Goal: Transaction & Acquisition: Book appointment/travel/reservation

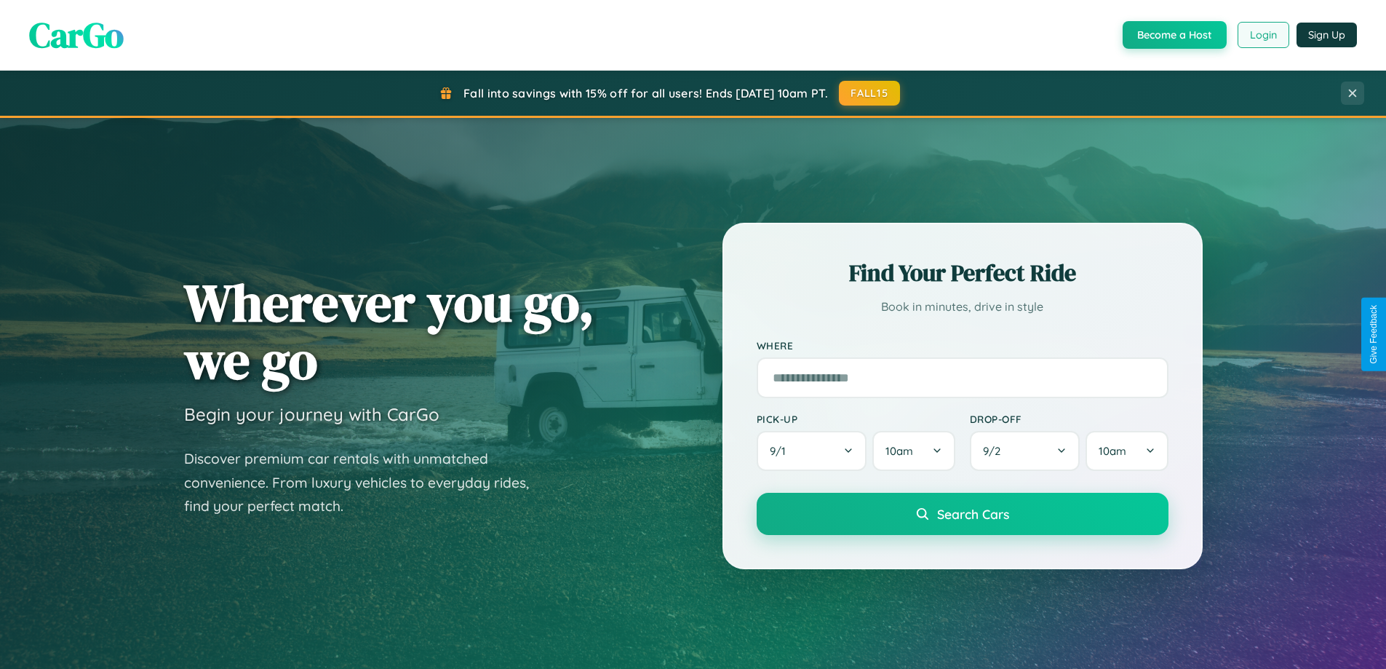
click at [1262, 35] on button "Login" at bounding box center [1263, 35] width 52 height 26
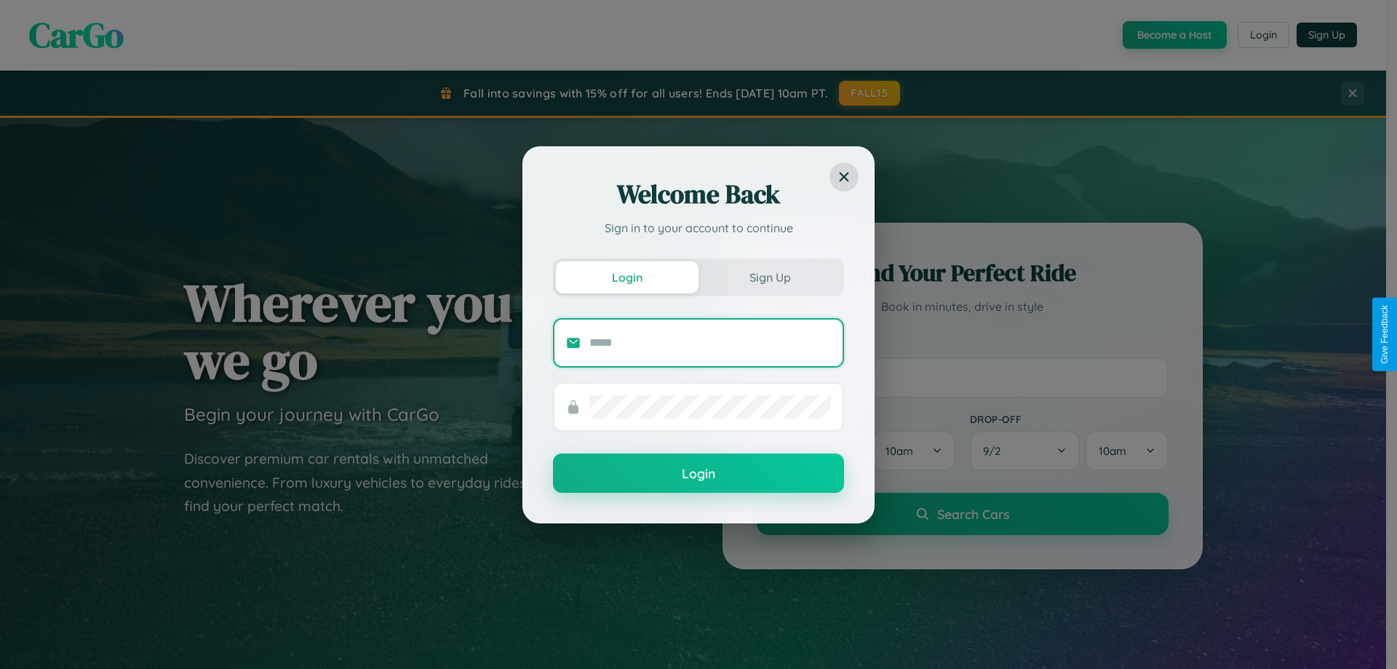
click at [710, 342] on input "text" at bounding box center [710, 342] width 242 height 23
type input "**********"
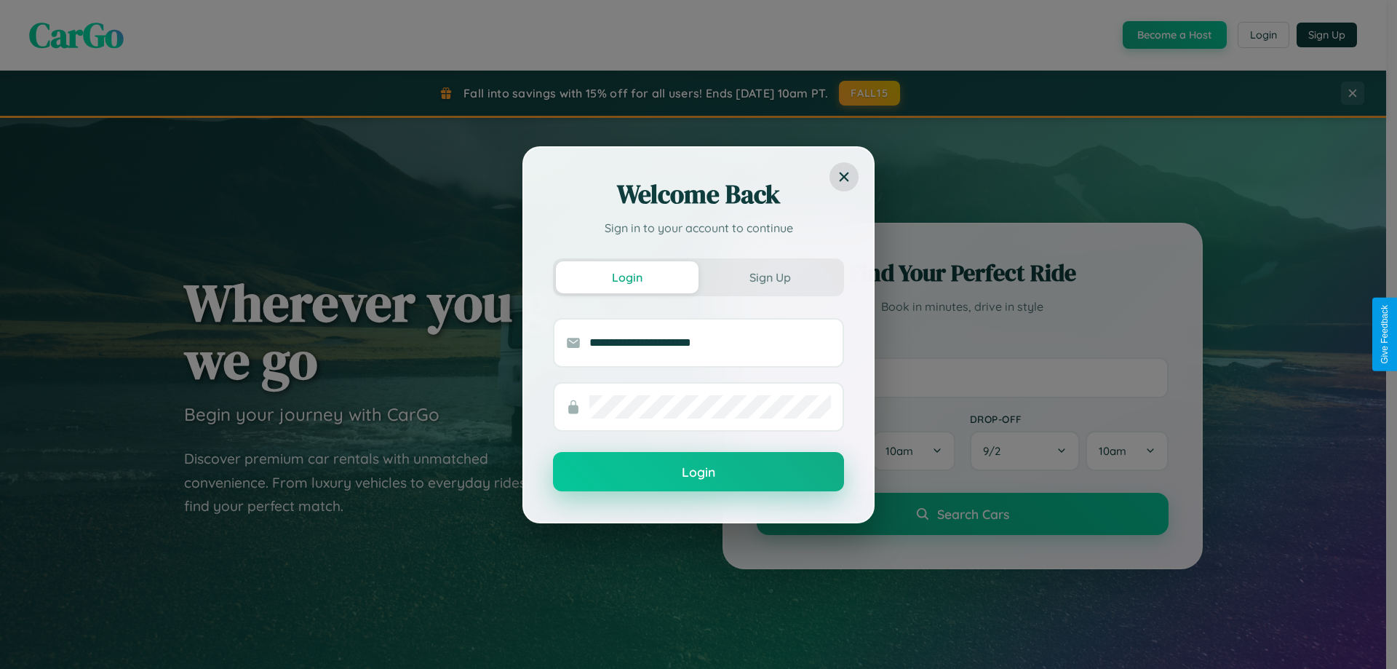
click at [698, 472] on button "Login" at bounding box center [698, 471] width 291 height 39
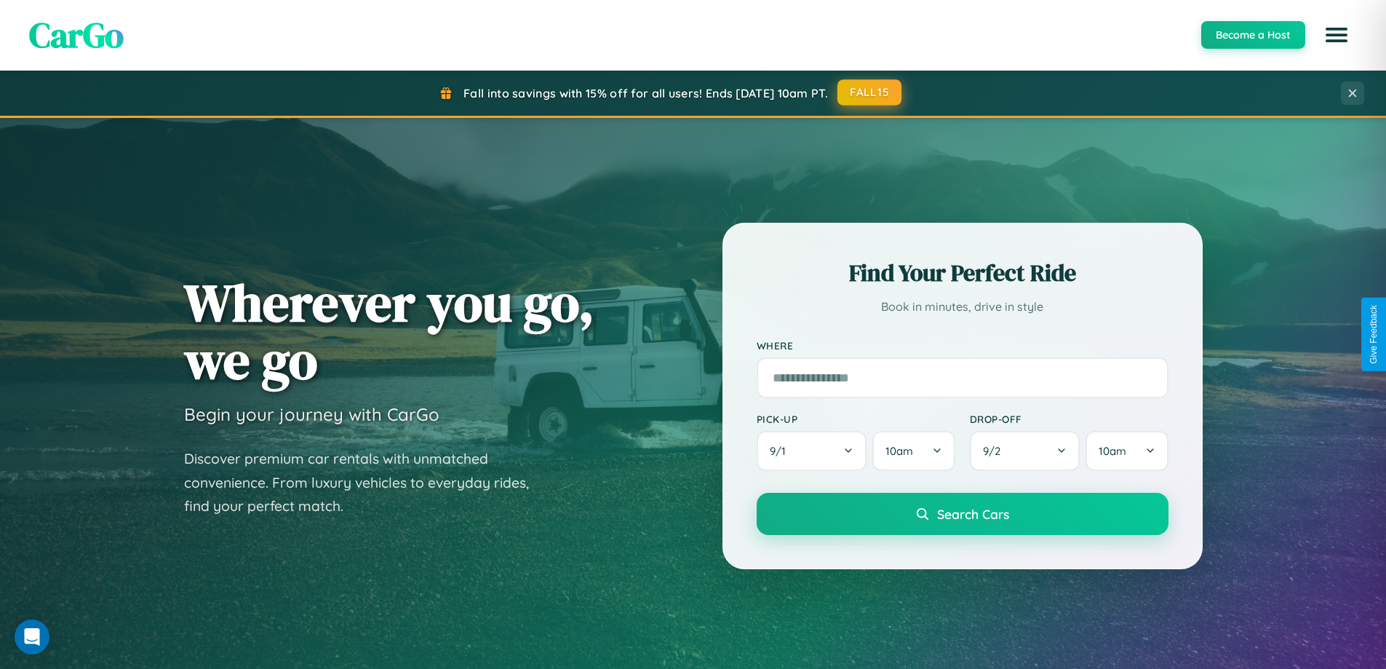
click at [870, 92] on button "FALL15" at bounding box center [869, 92] width 64 height 26
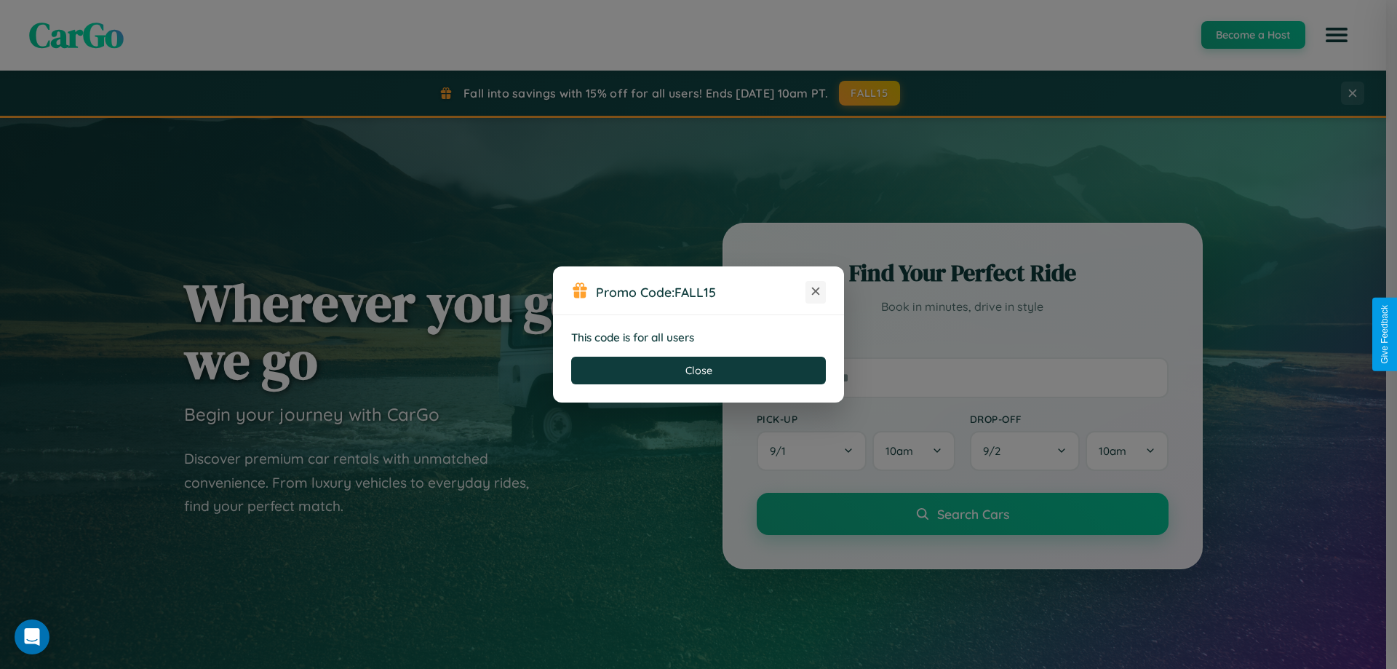
click at [816, 292] on icon at bounding box center [815, 291] width 15 height 15
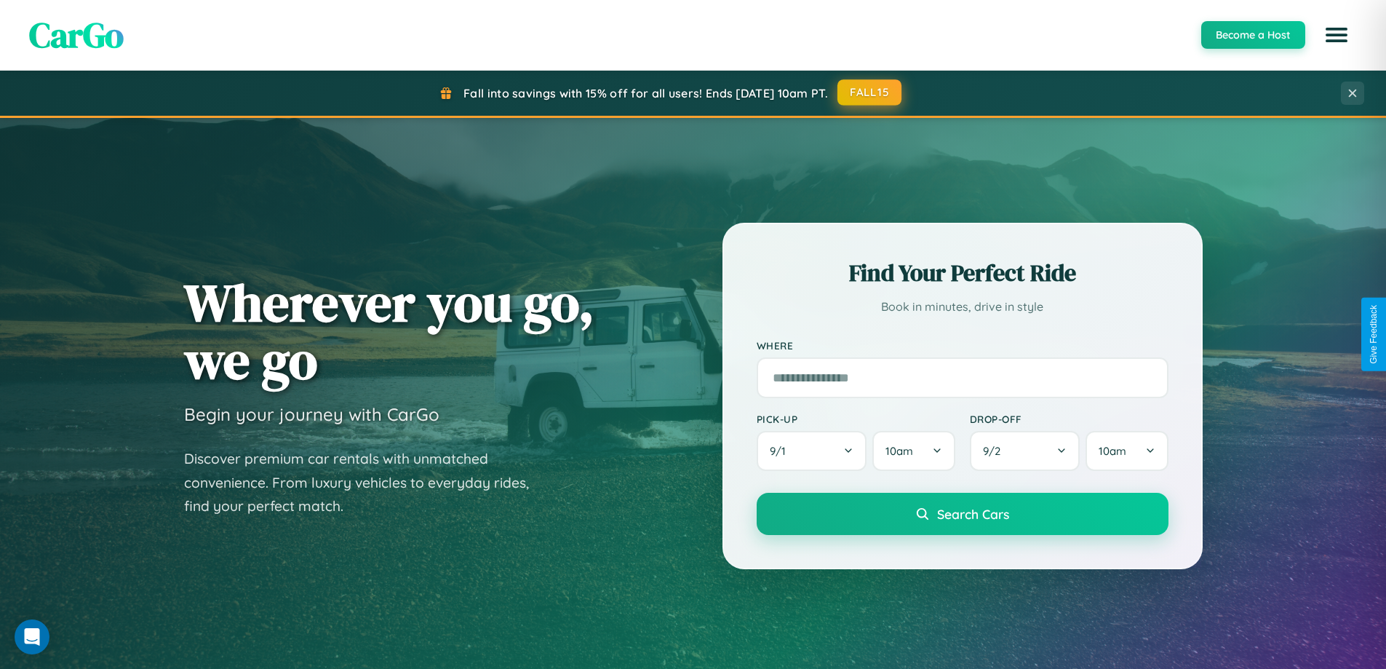
click at [870, 92] on button "FALL15" at bounding box center [869, 92] width 64 height 26
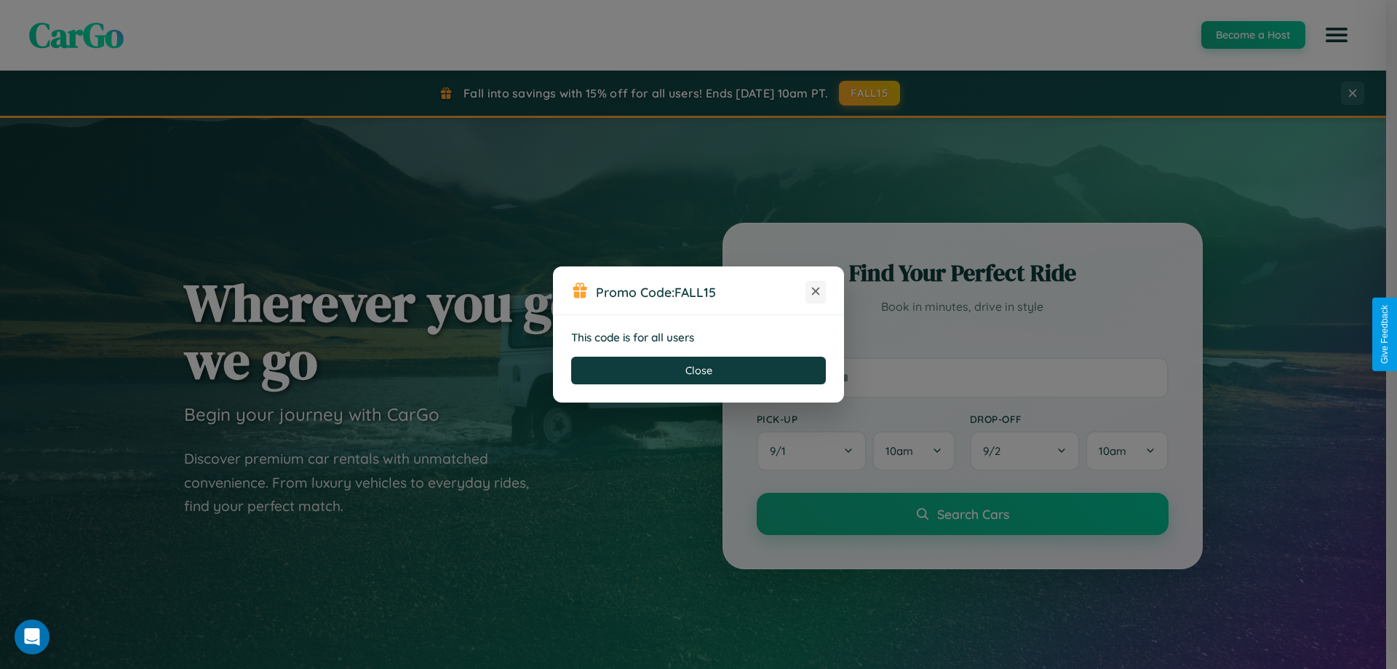
click at [816, 292] on icon at bounding box center [815, 291] width 15 height 15
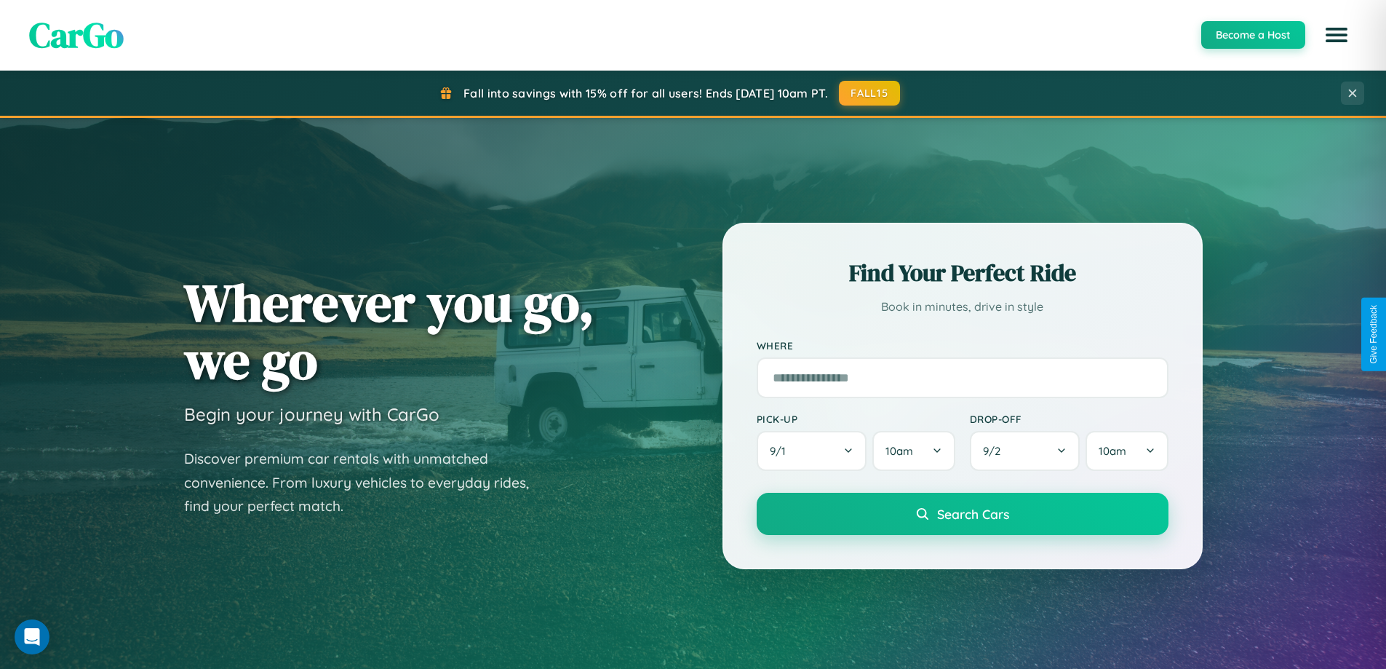
scroll to position [627, 0]
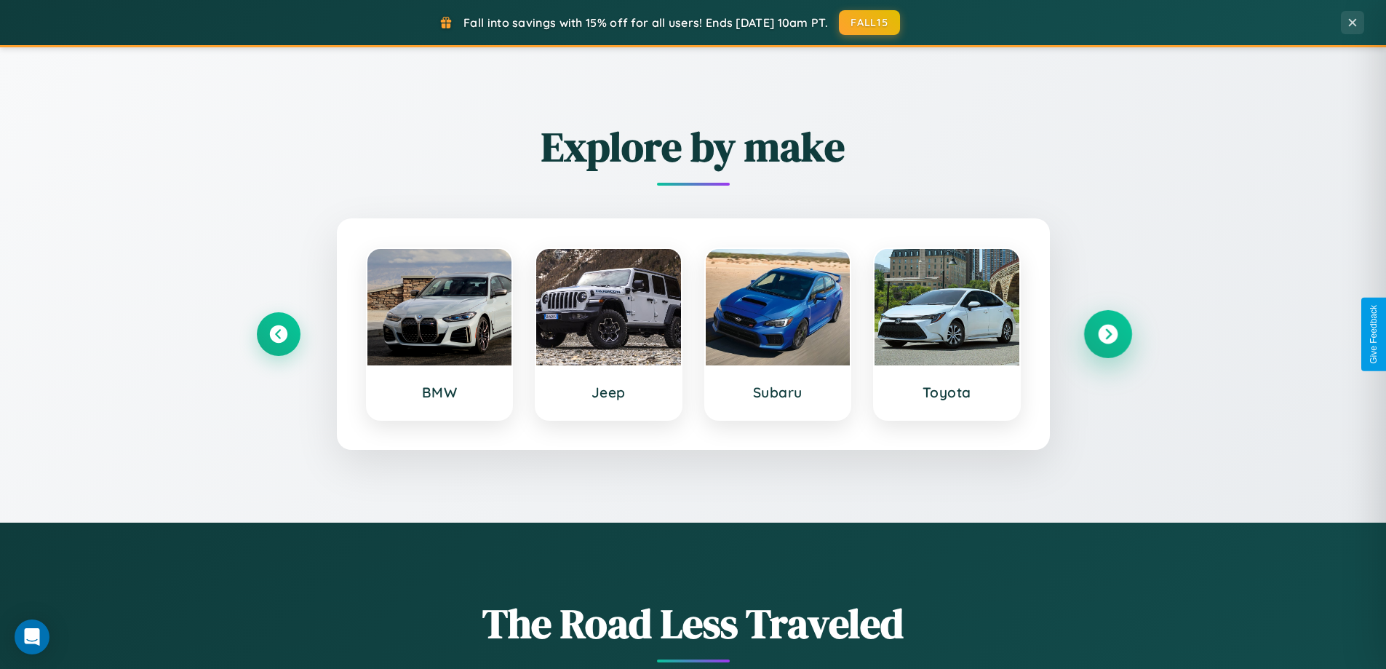
click at [1107, 334] on icon at bounding box center [1108, 334] width 20 height 20
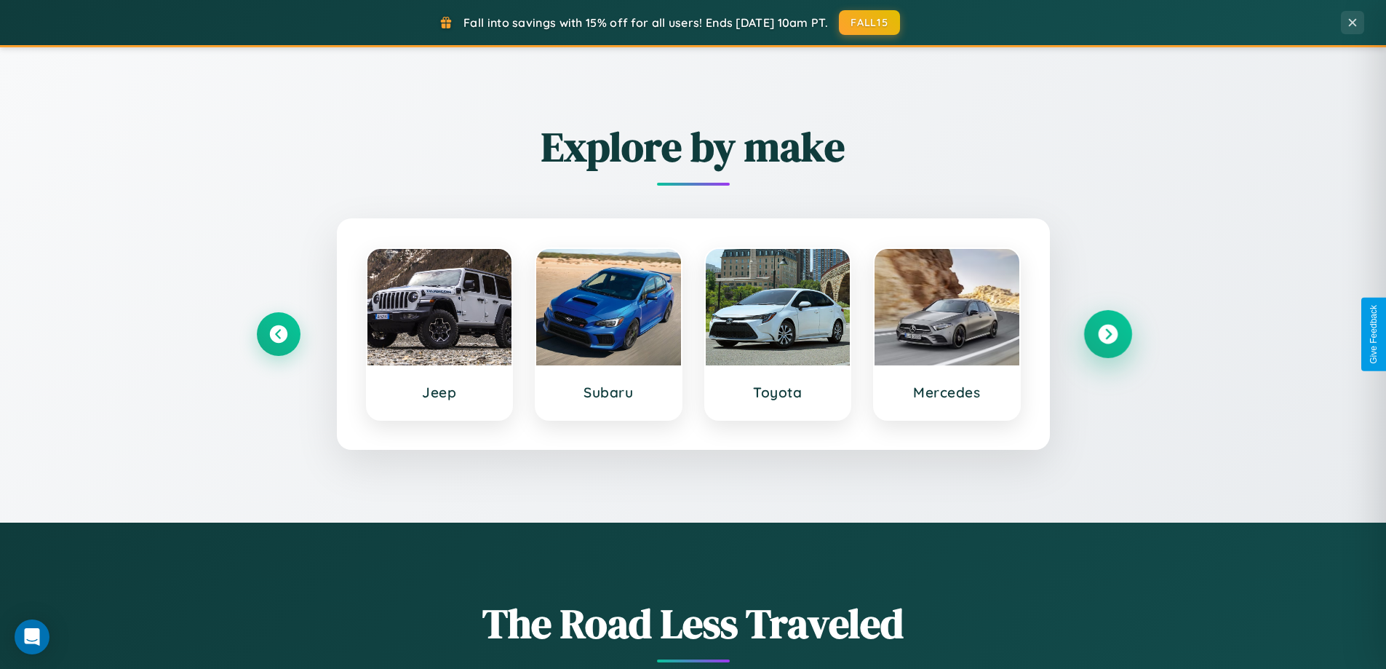
click at [1107, 334] on icon at bounding box center [1108, 334] width 20 height 20
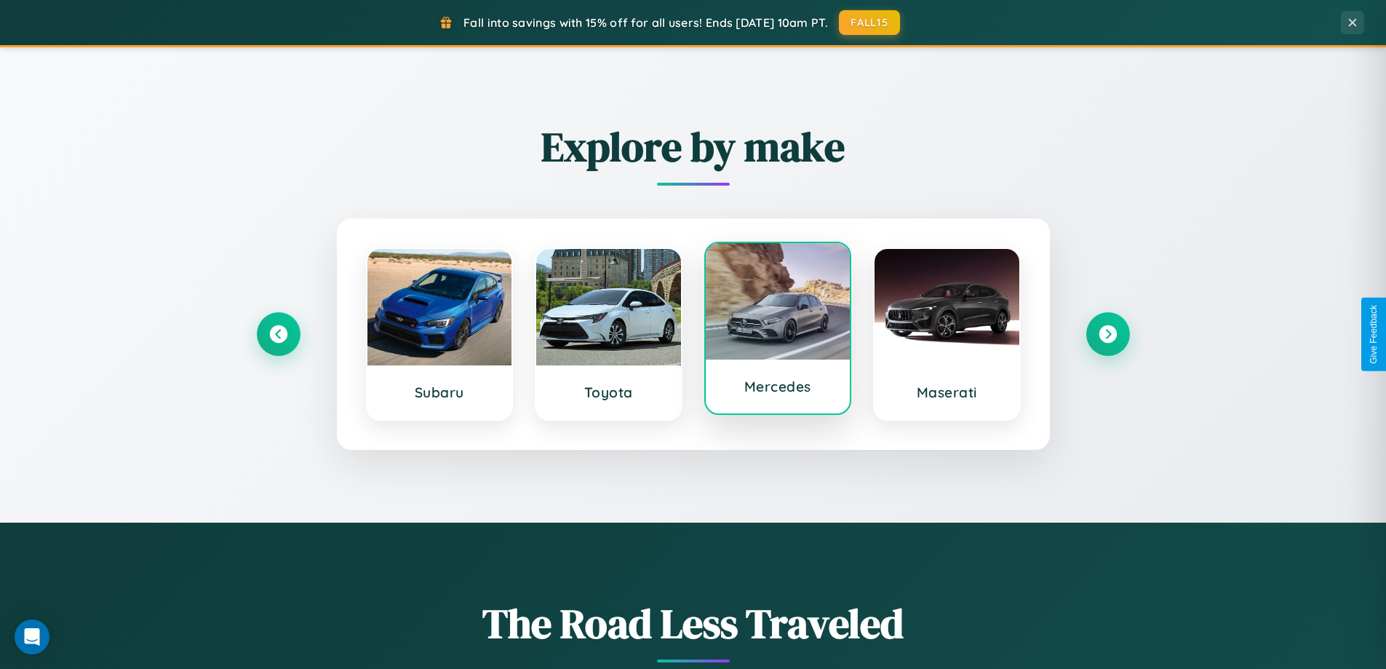
click at [777, 334] on div at bounding box center [778, 301] width 145 height 116
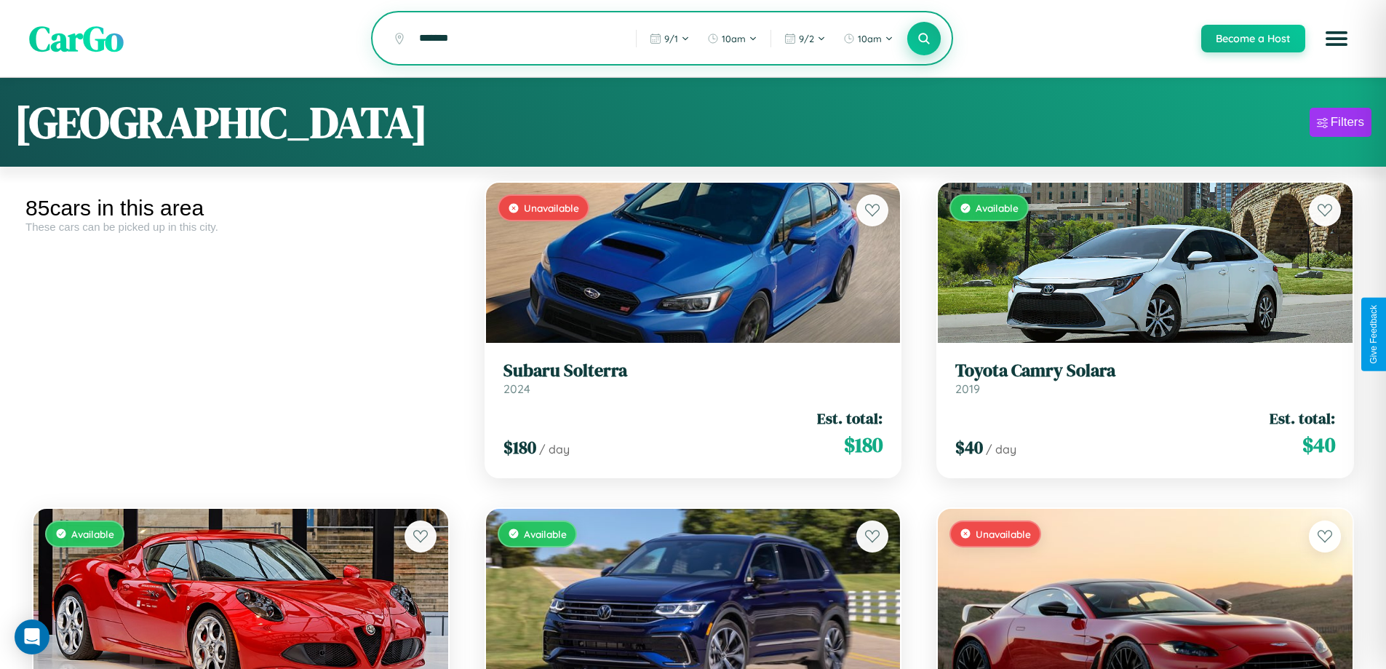
click at [923, 39] on icon at bounding box center [924, 38] width 14 height 14
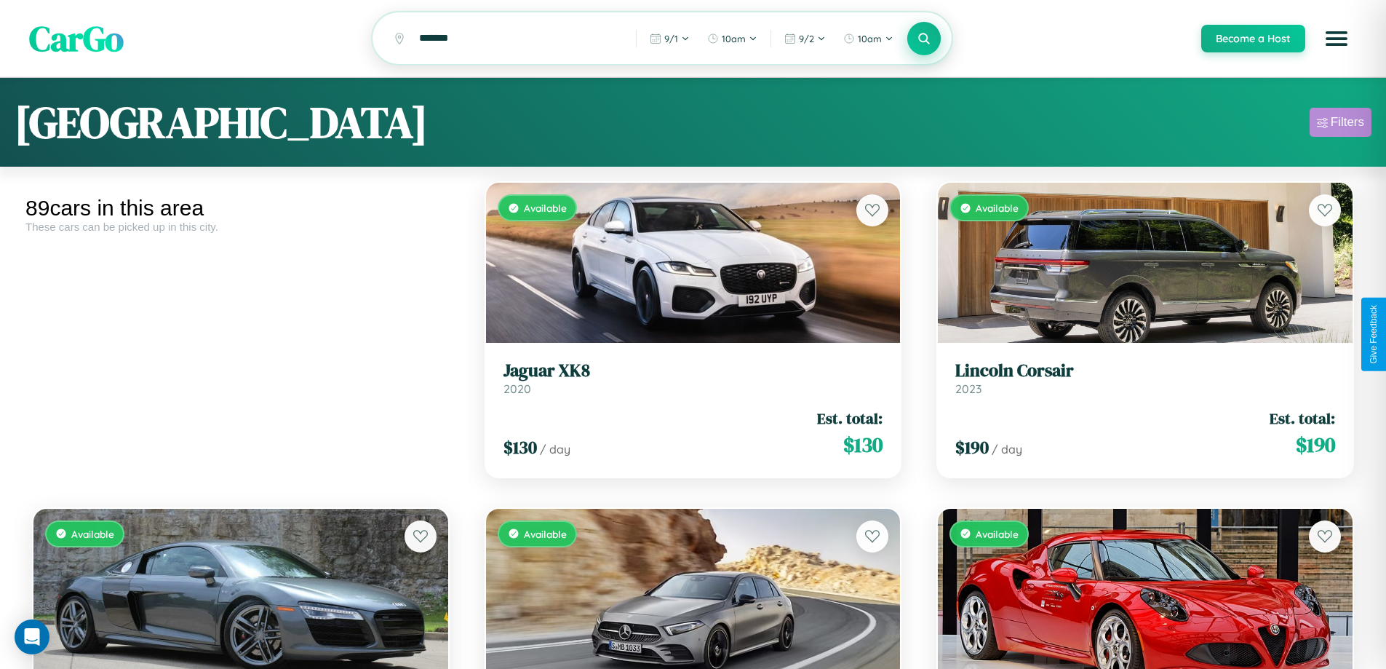
click at [1340, 124] on div "Filters" at bounding box center [1347, 122] width 33 height 15
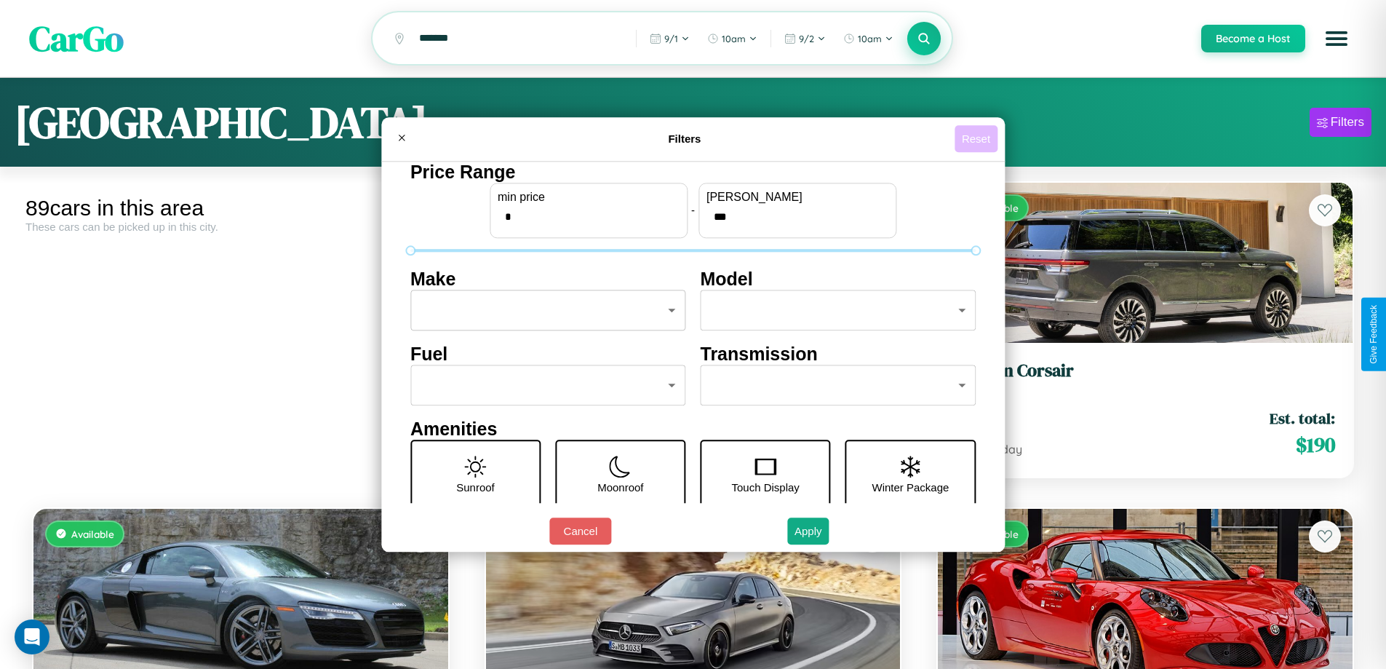
click at [978, 138] on button "Reset" at bounding box center [975, 138] width 43 height 27
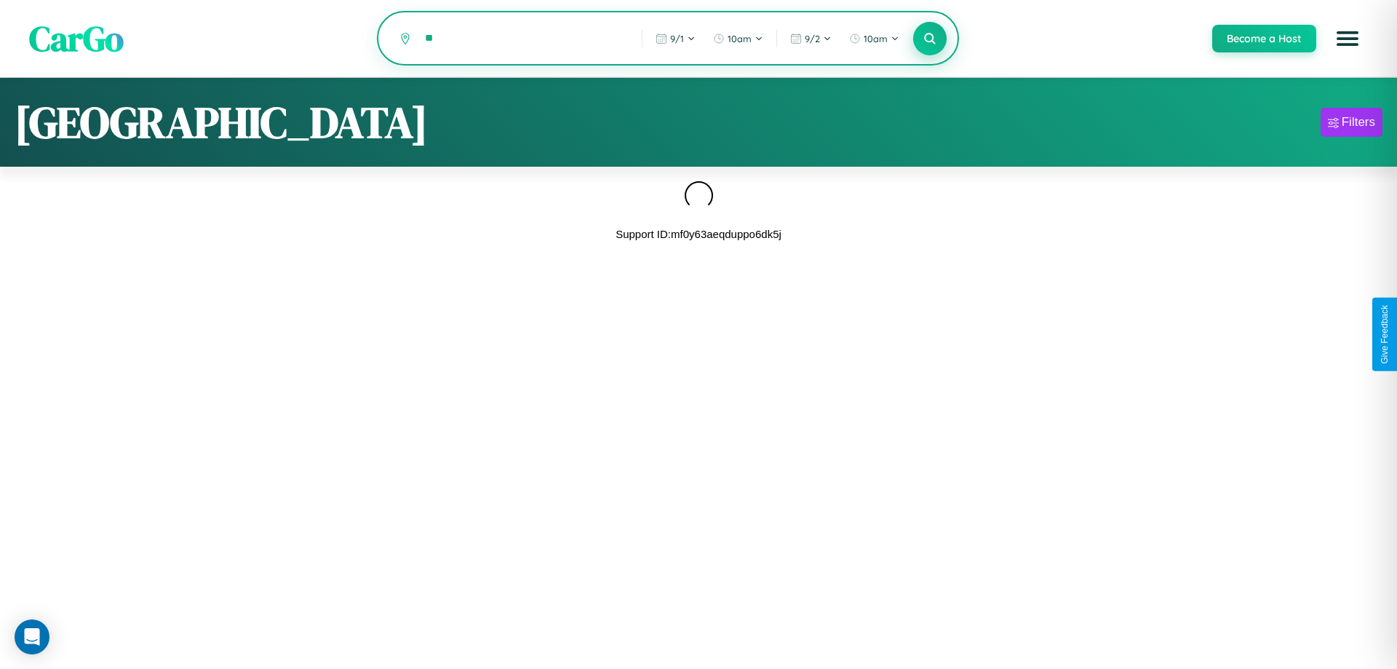
type input "*"
type input "**********"
click at [929, 39] on icon at bounding box center [929, 38] width 14 height 14
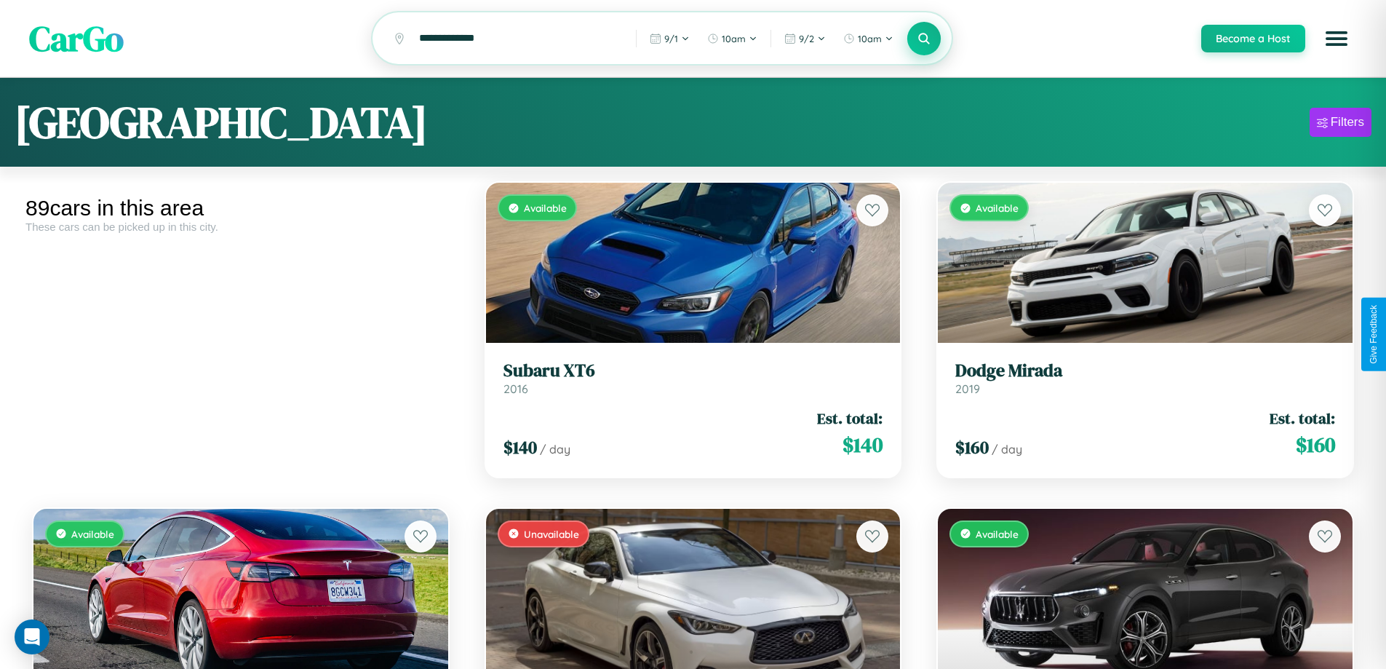
scroll to position [2159, 0]
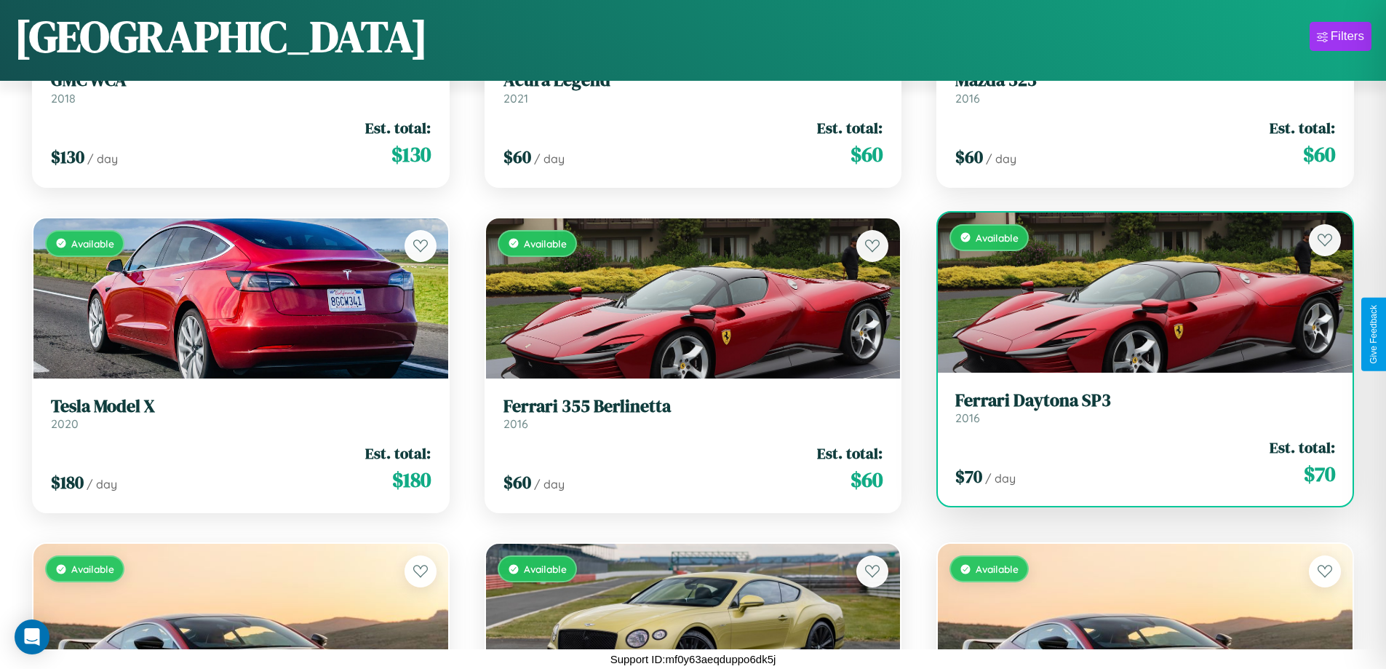
click at [1136, 292] on div "Available" at bounding box center [1145, 292] width 415 height 160
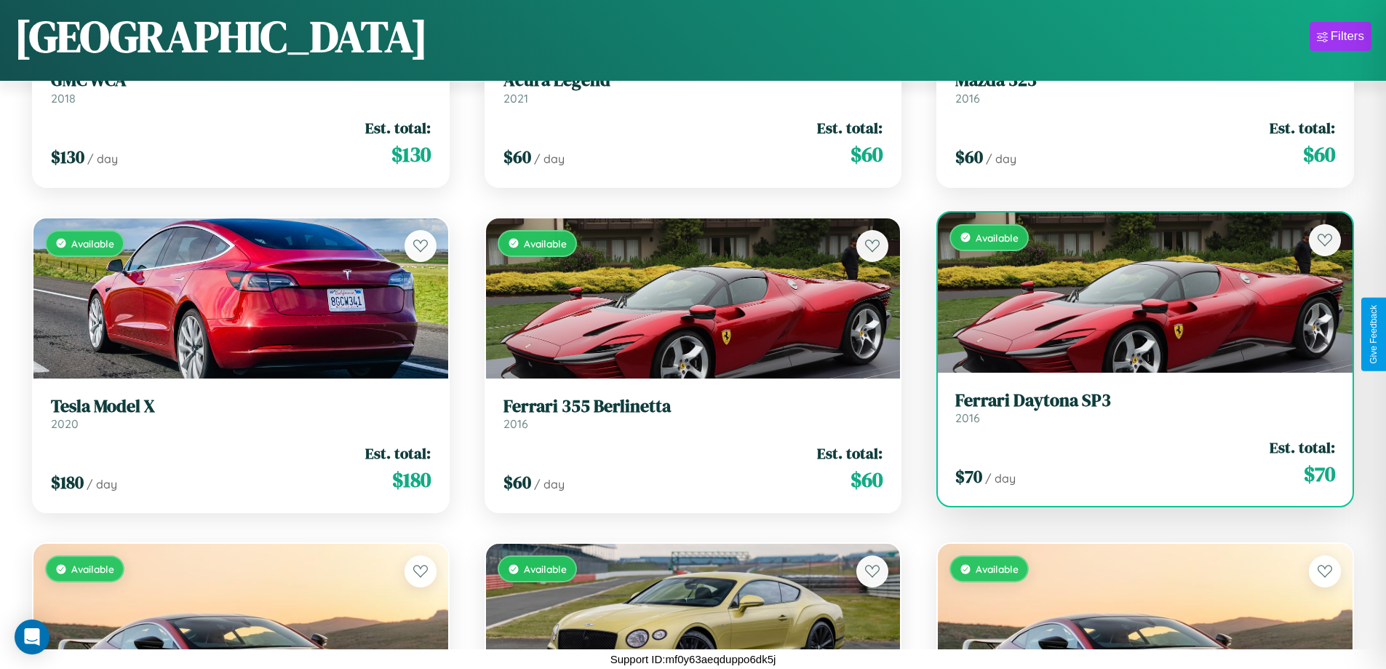
click at [1136, 292] on div "Available" at bounding box center [1145, 292] width 415 height 160
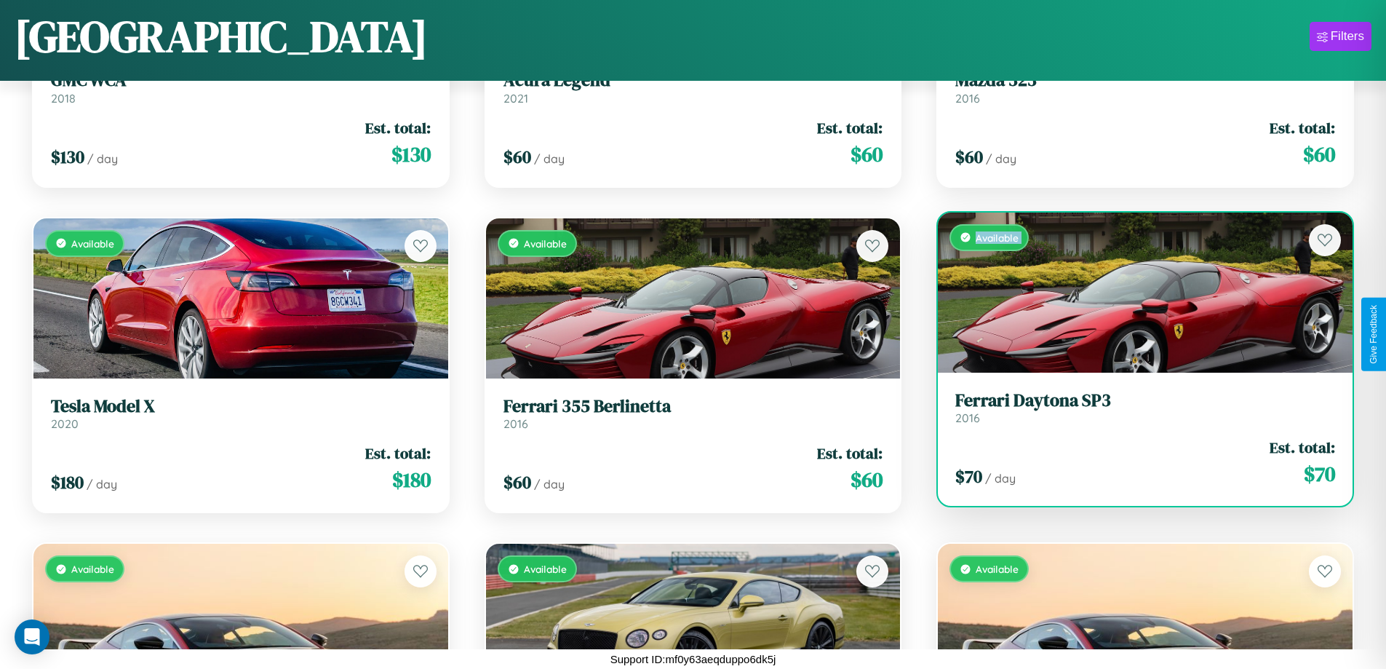
click at [1136, 292] on div "Available" at bounding box center [1145, 292] width 415 height 160
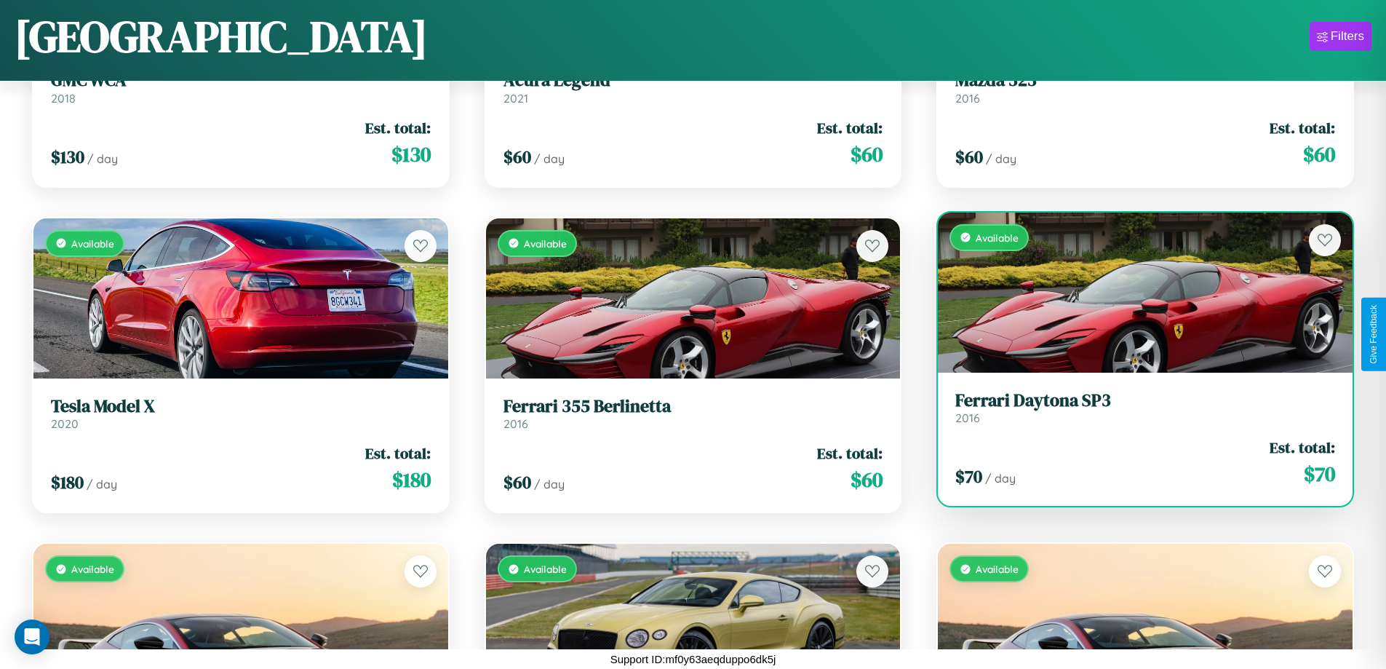
click at [1136, 292] on div "Available" at bounding box center [1145, 292] width 415 height 160
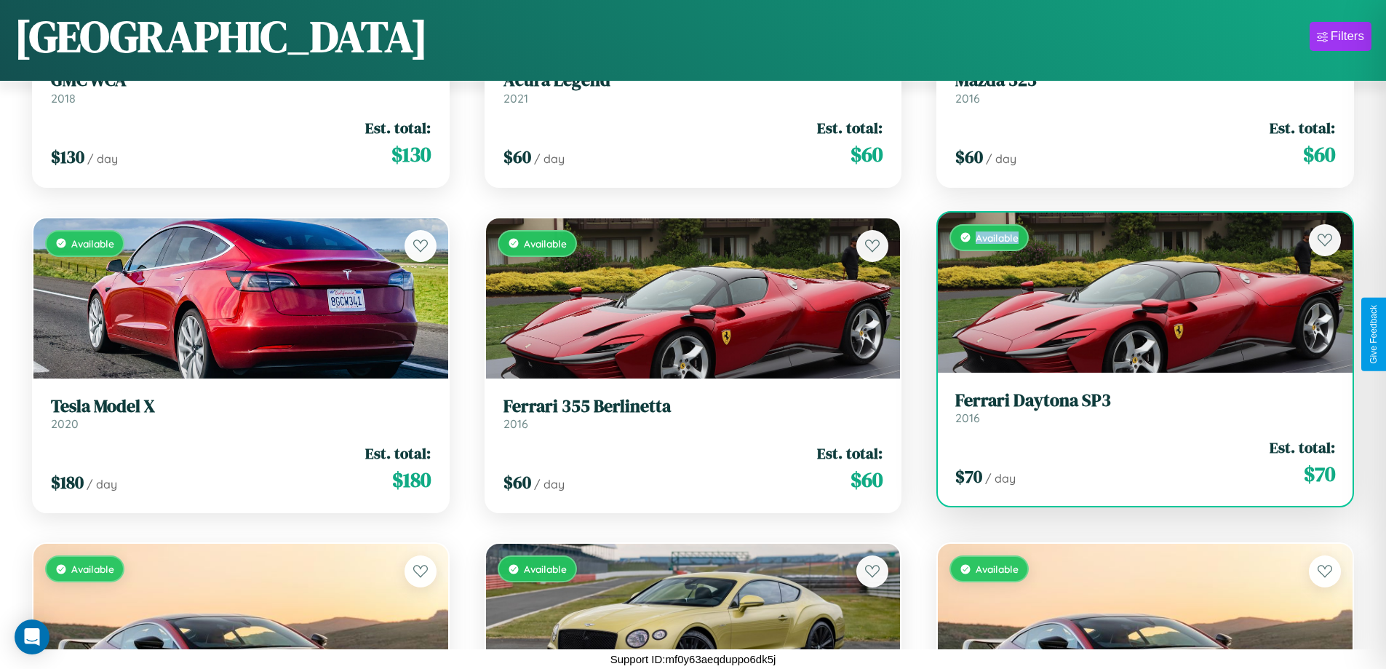
click at [1136, 292] on div "Available" at bounding box center [1145, 292] width 415 height 160
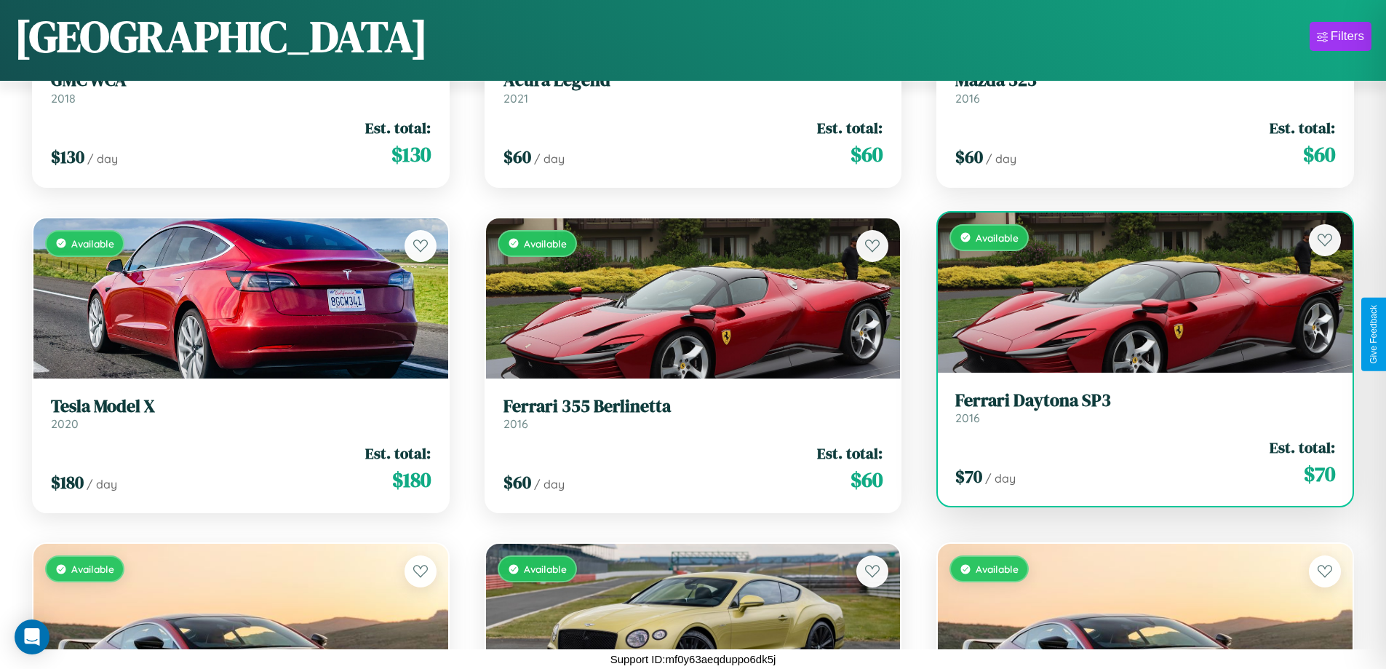
click at [1136, 407] on h3 "Ferrari Daytona SP3" at bounding box center [1145, 400] width 380 height 21
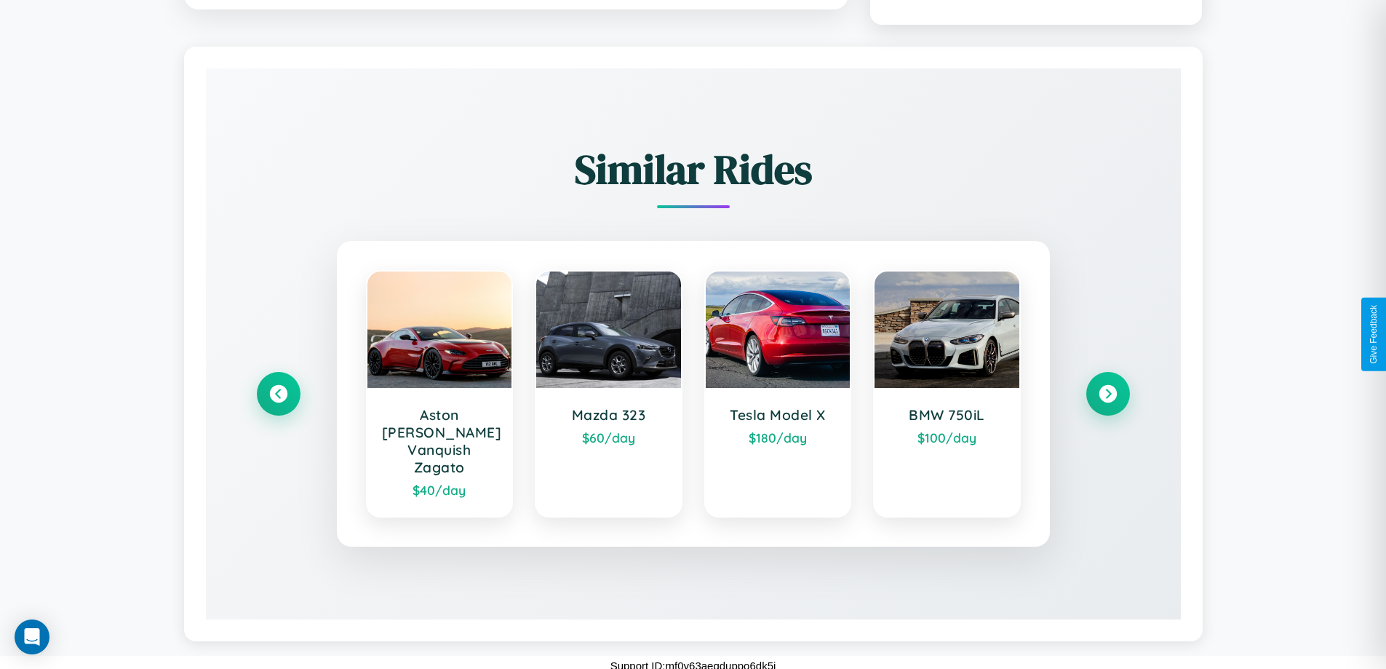
scroll to position [842, 0]
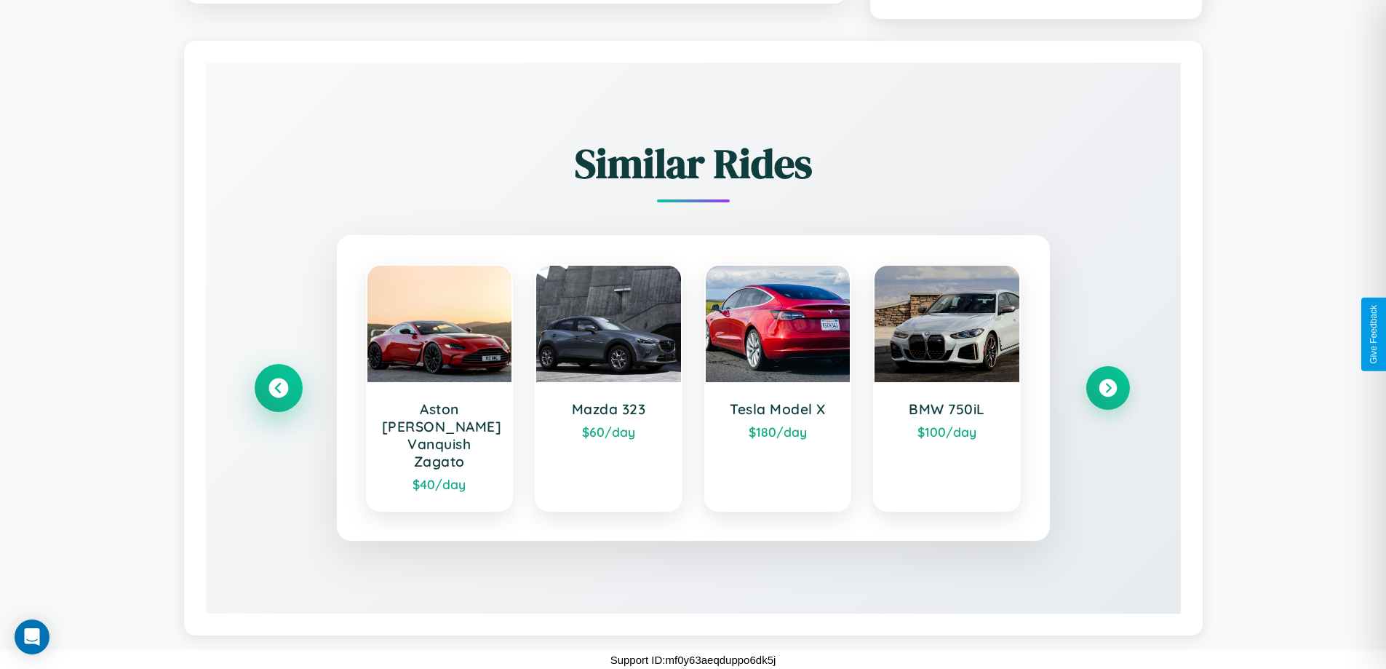
click at [278, 396] on icon at bounding box center [278, 388] width 20 height 20
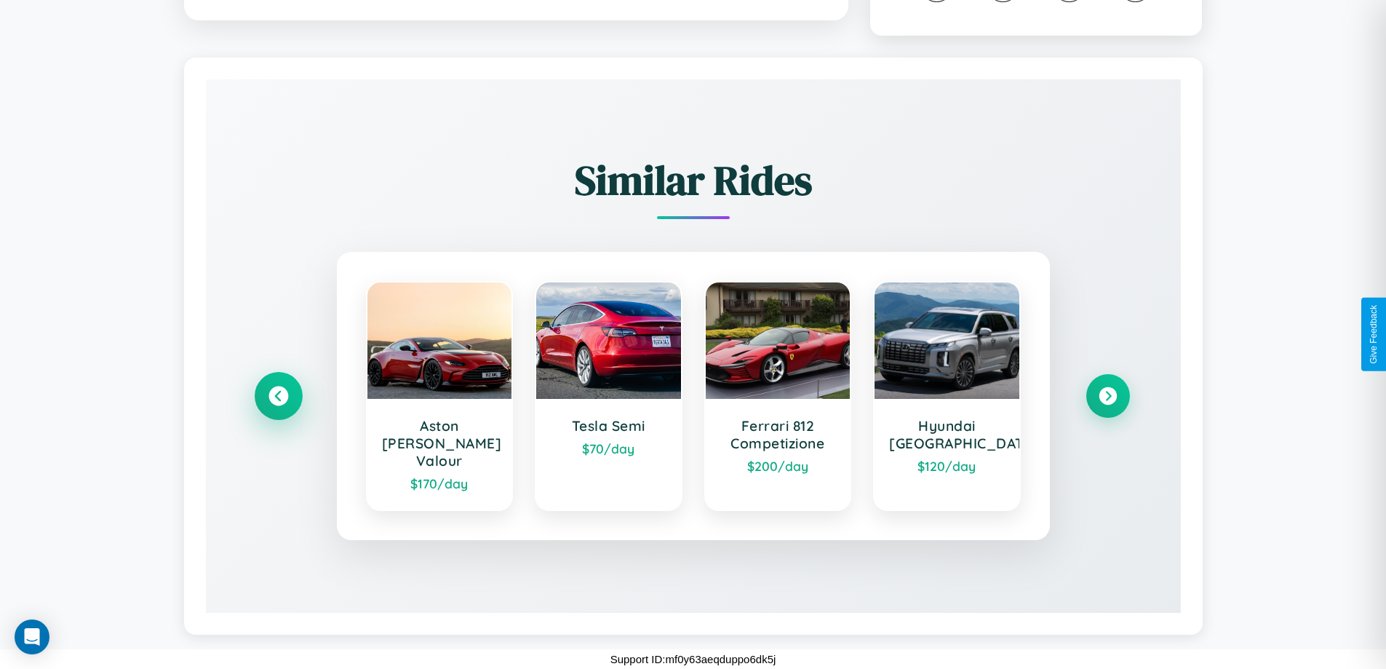
scroll to position [824, 0]
click at [278, 404] on icon at bounding box center [278, 397] width 20 height 20
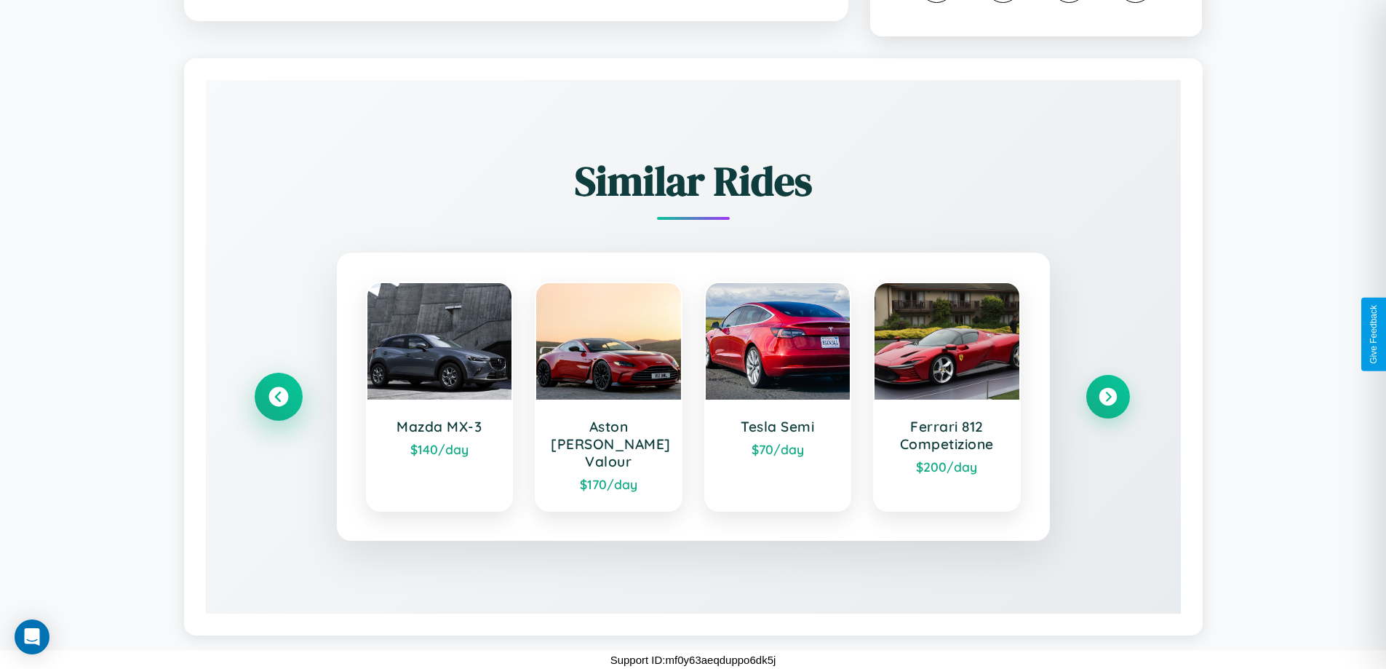
click at [278, 404] on icon at bounding box center [278, 397] width 20 height 20
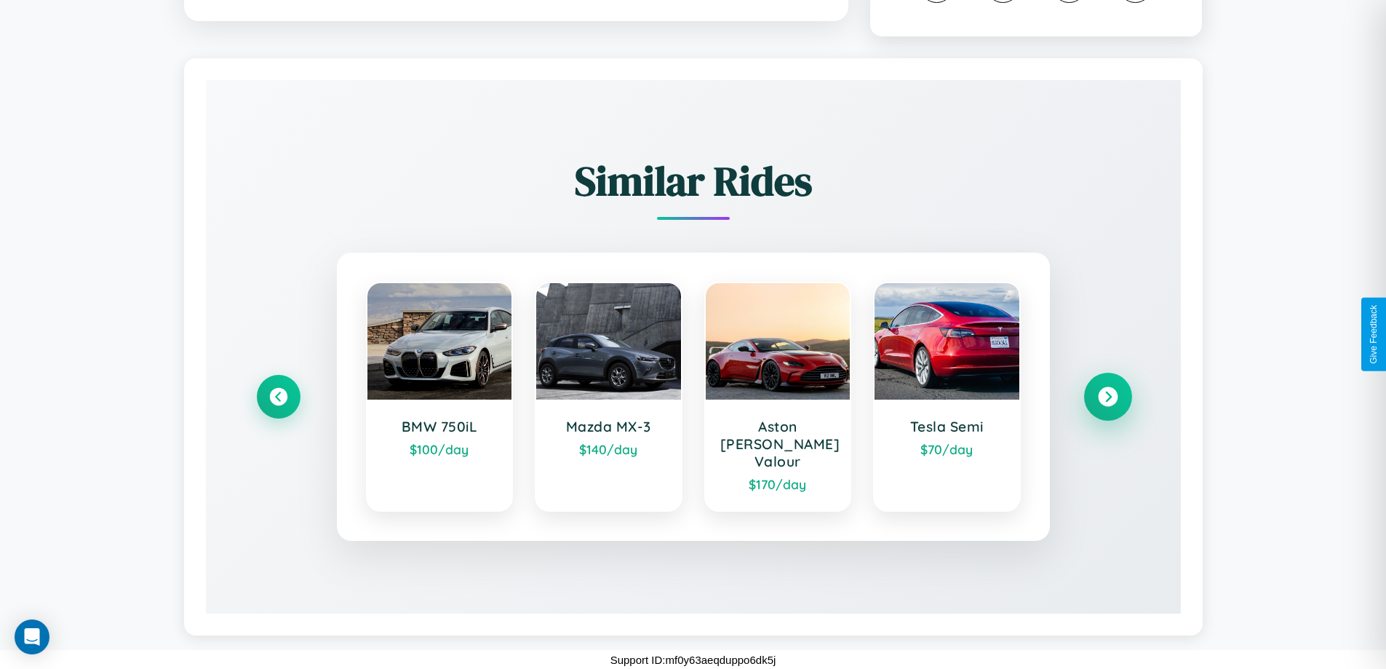
click at [1107, 404] on icon at bounding box center [1108, 397] width 20 height 20
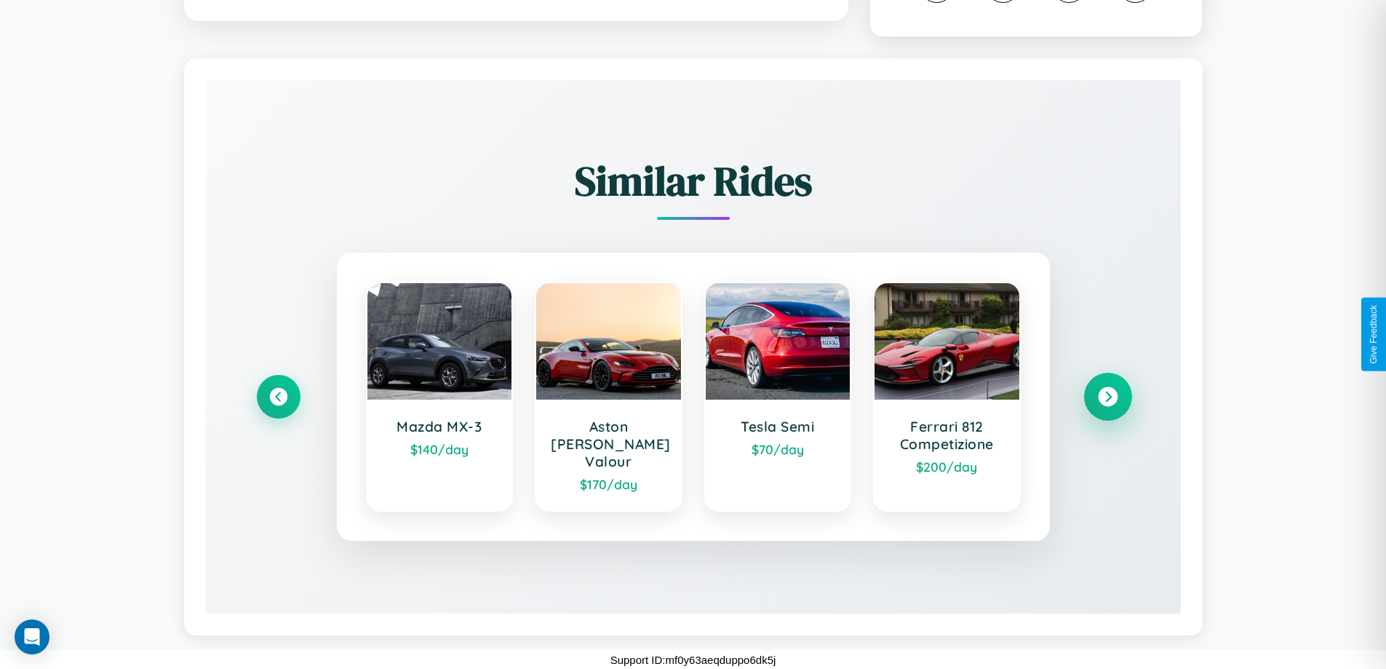
click at [1107, 404] on icon at bounding box center [1108, 397] width 20 height 20
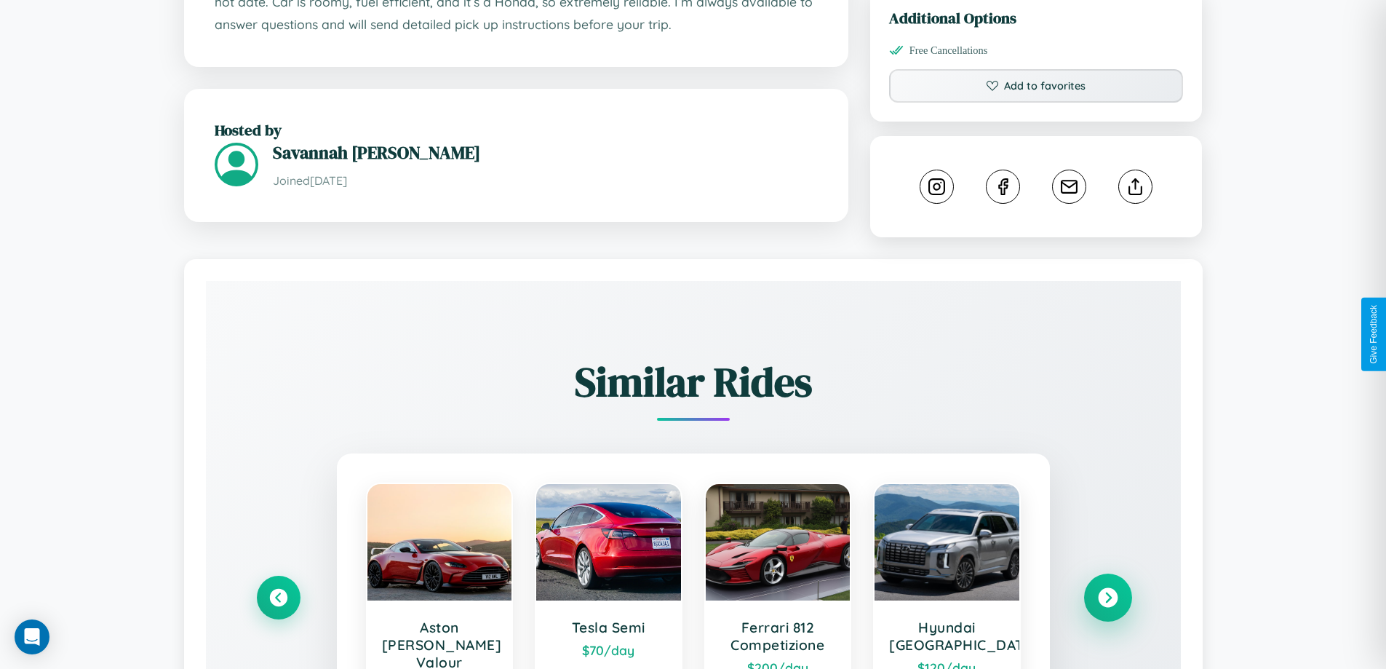
scroll to position [493, 0]
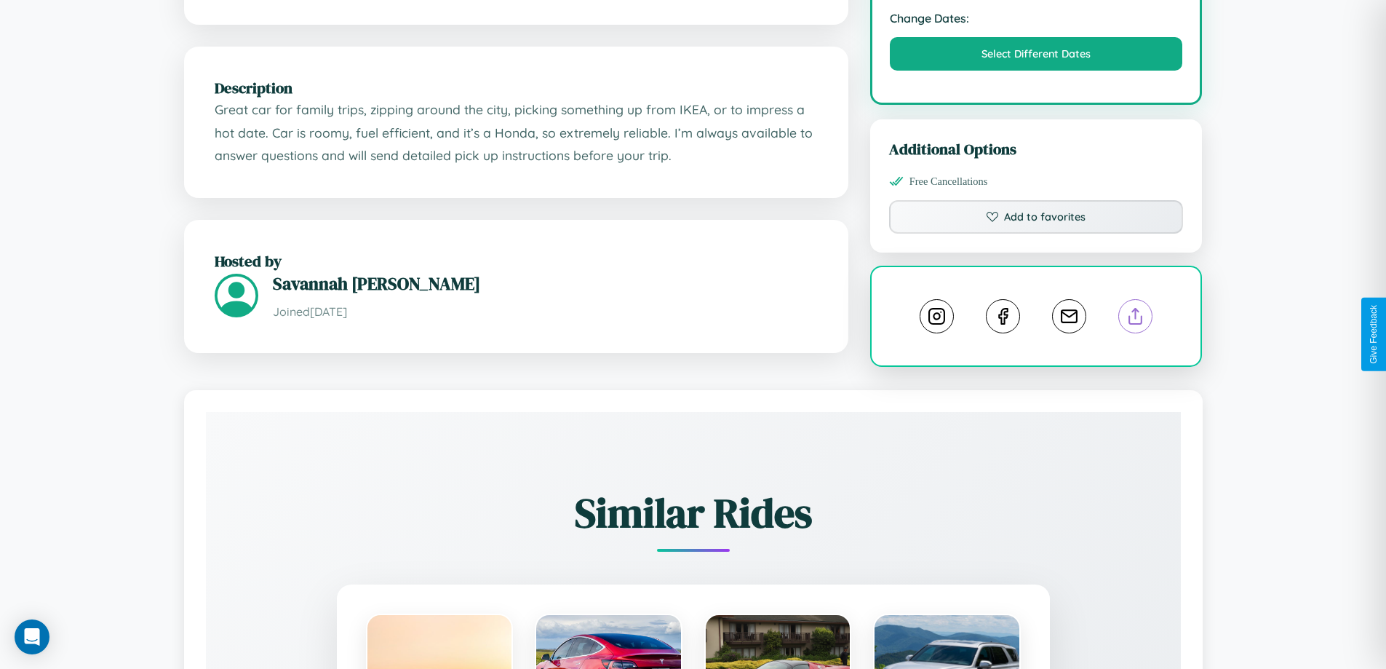
click at [1136, 319] on line at bounding box center [1136, 313] width 0 height 10
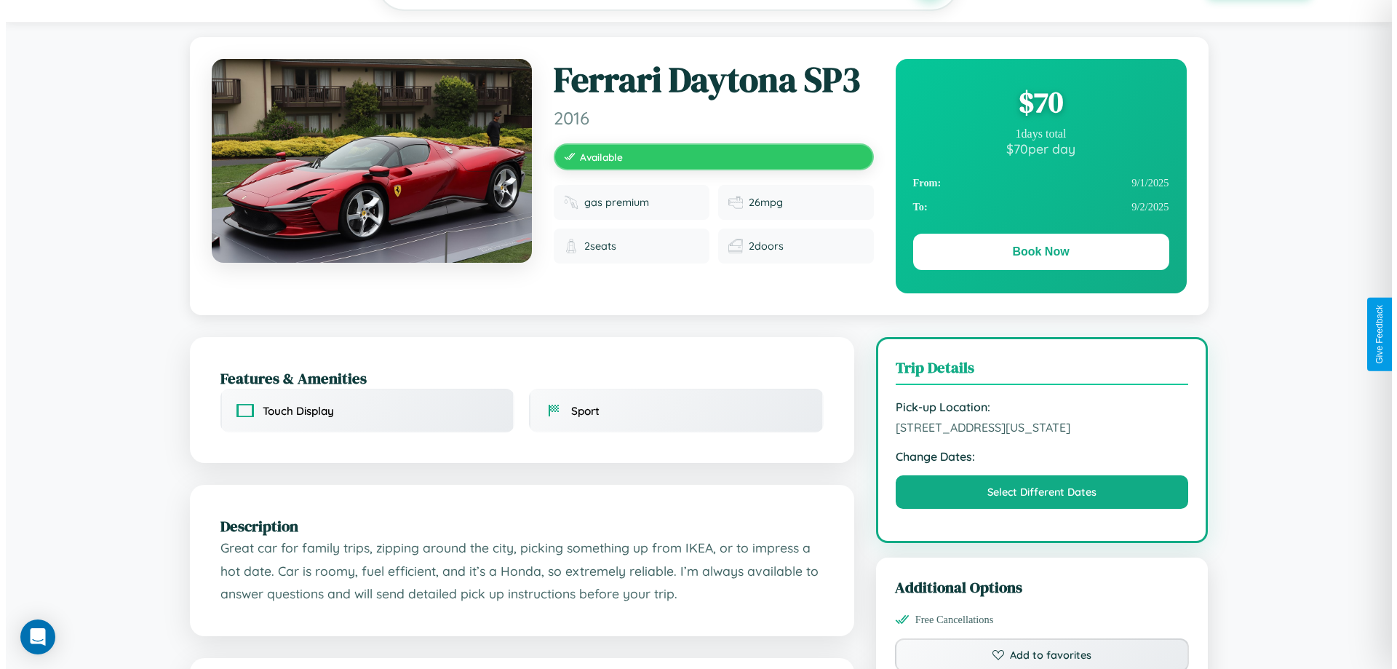
scroll to position [0, 0]
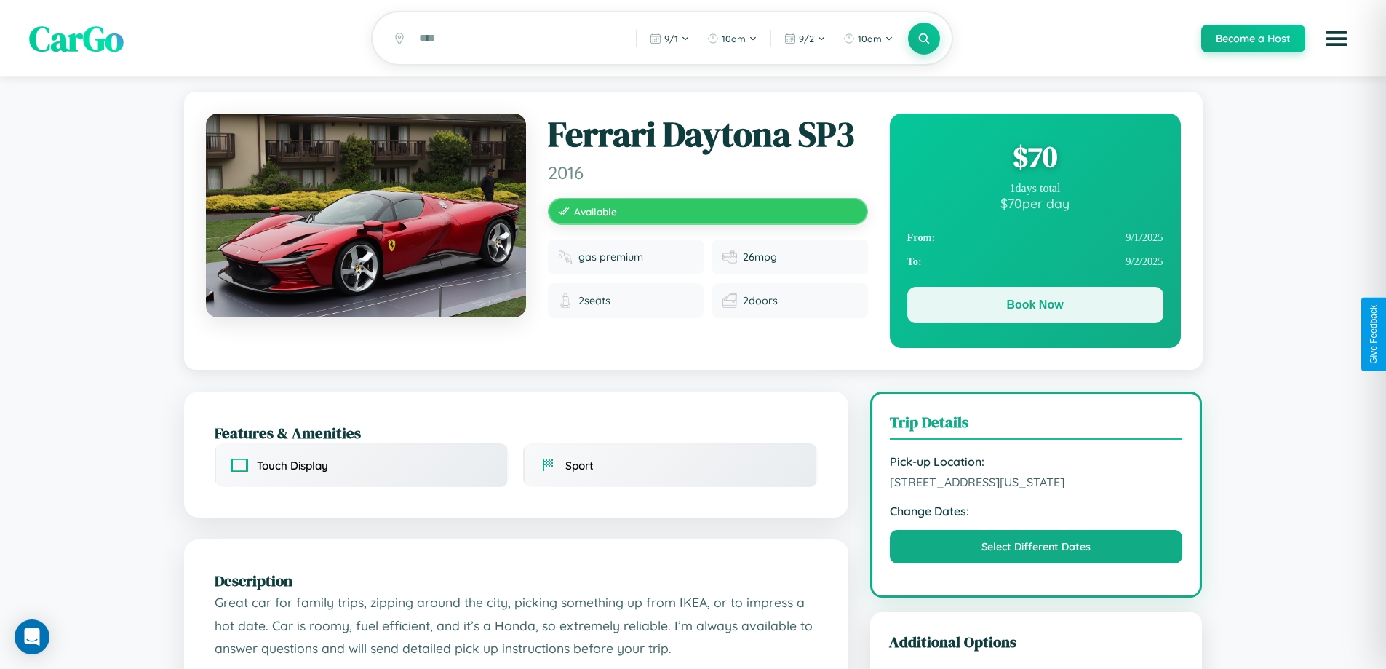
click at [1034, 307] on button "Book Now" at bounding box center [1035, 305] width 256 height 36
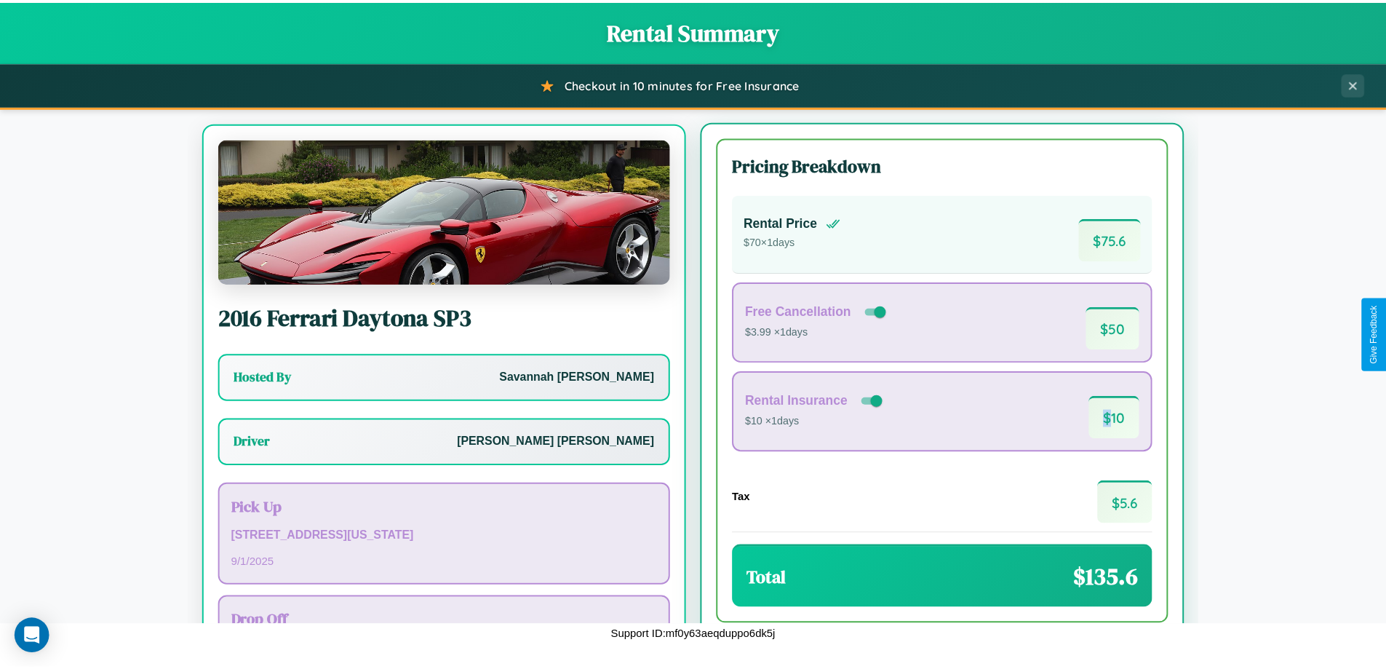
scroll to position [68, 0]
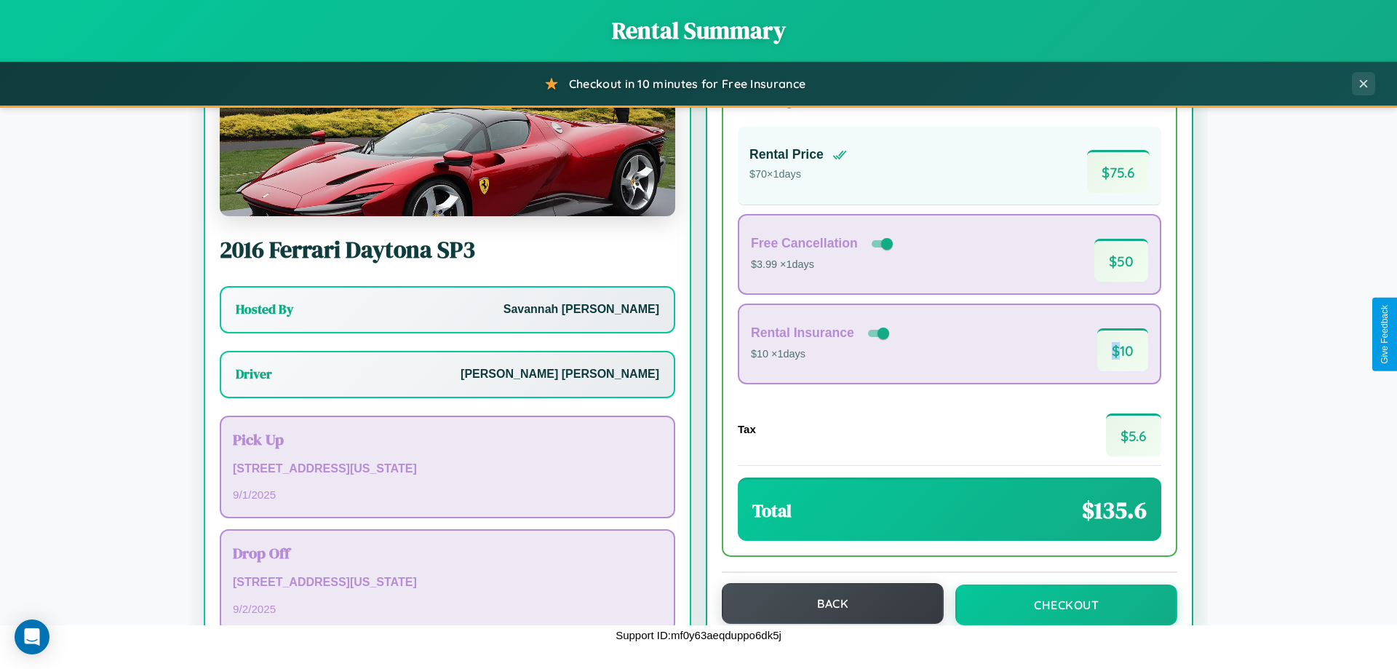
click at [826, 603] on button "Back" at bounding box center [833, 603] width 222 height 41
